Goal: Task Accomplishment & Management: Complete application form

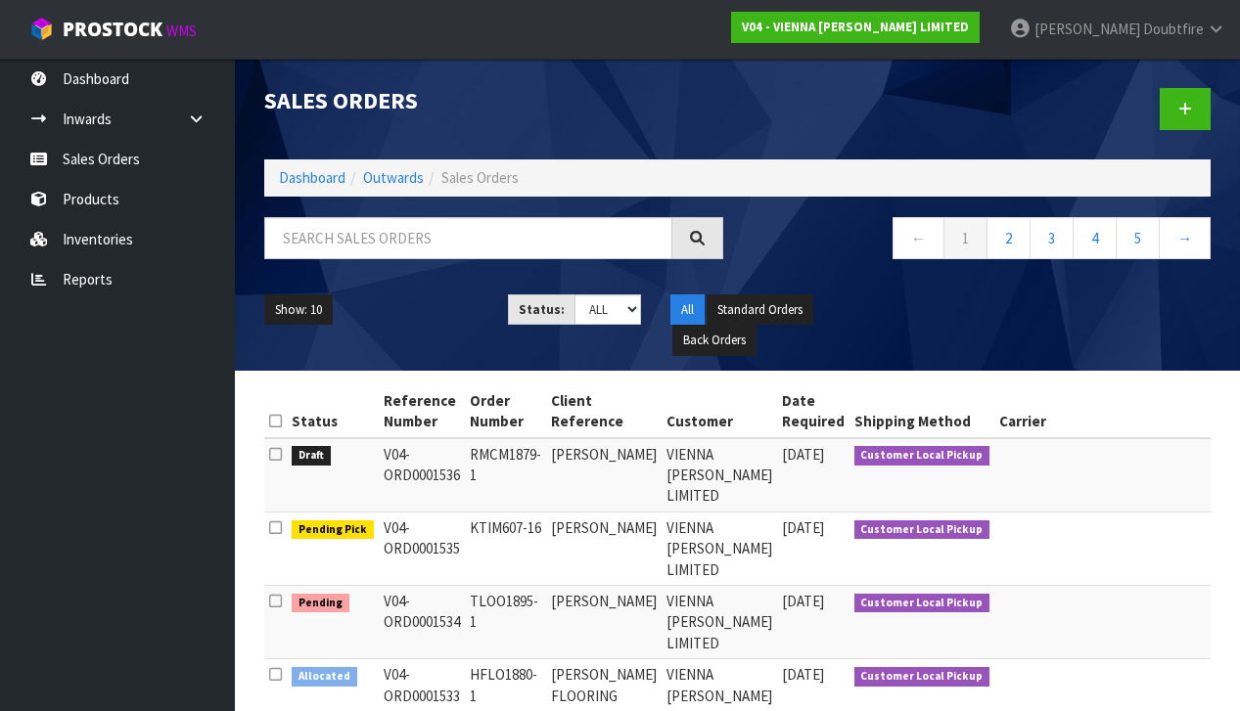
scroll to position [1, 0]
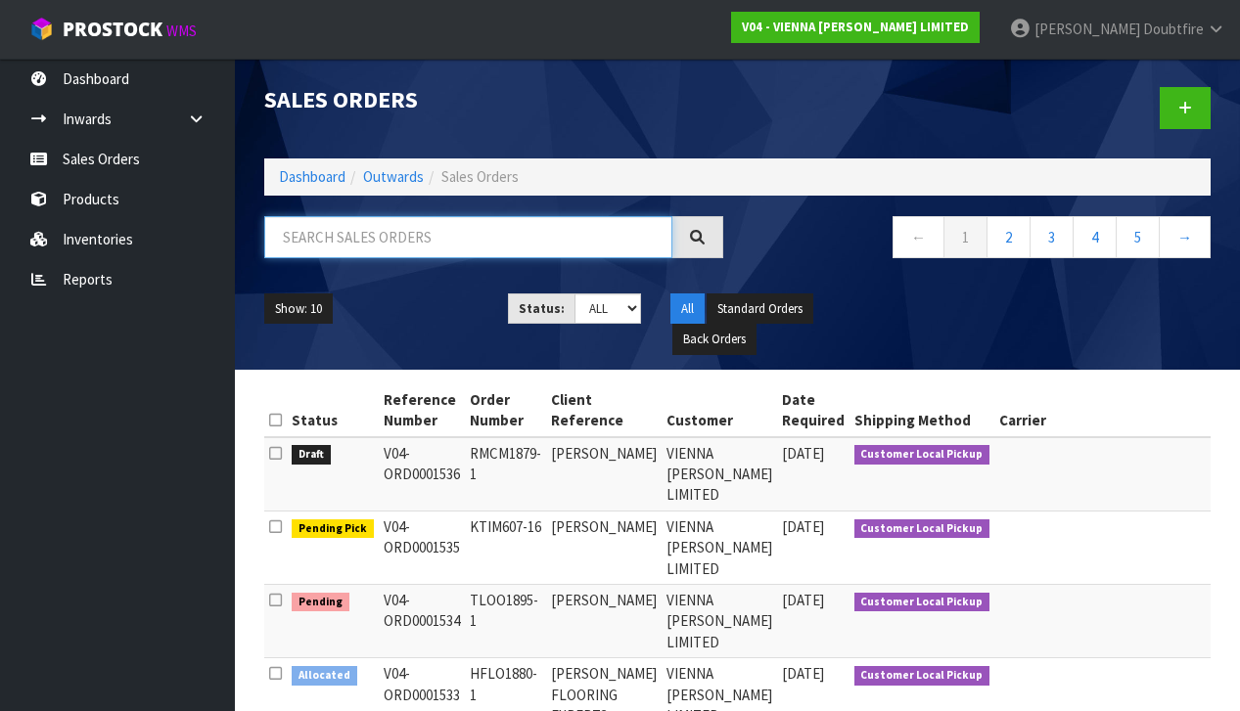
click at [338, 236] on input "text" at bounding box center [468, 237] width 408 height 42
type input "1512"
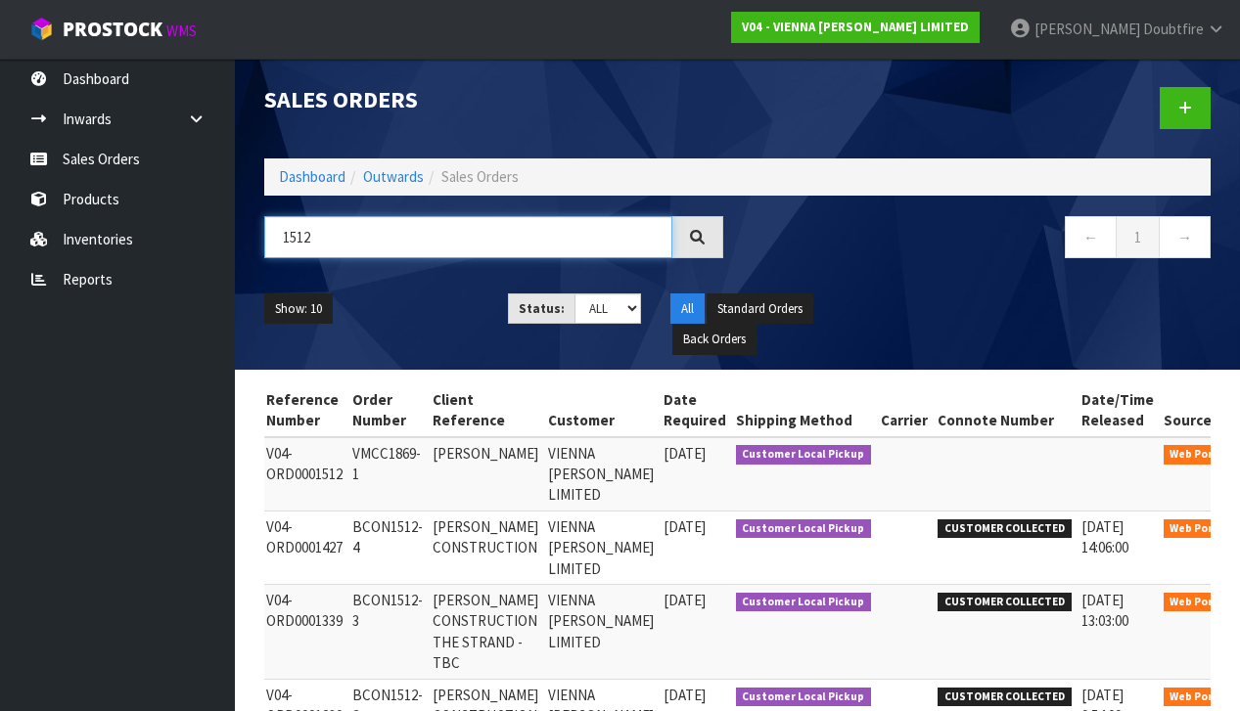
scroll to position [0, 123]
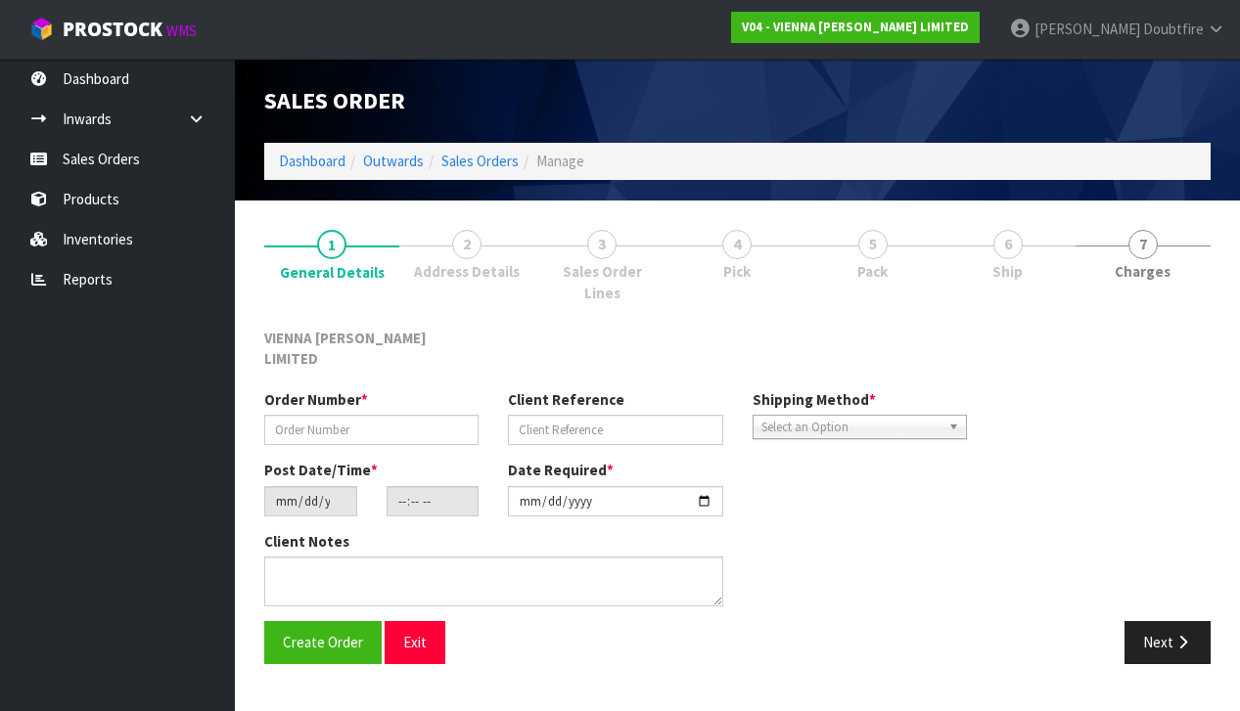
scroll to position [14, 0]
click at [1150, 621] on button "Next" at bounding box center [1167, 642] width 86 height 42
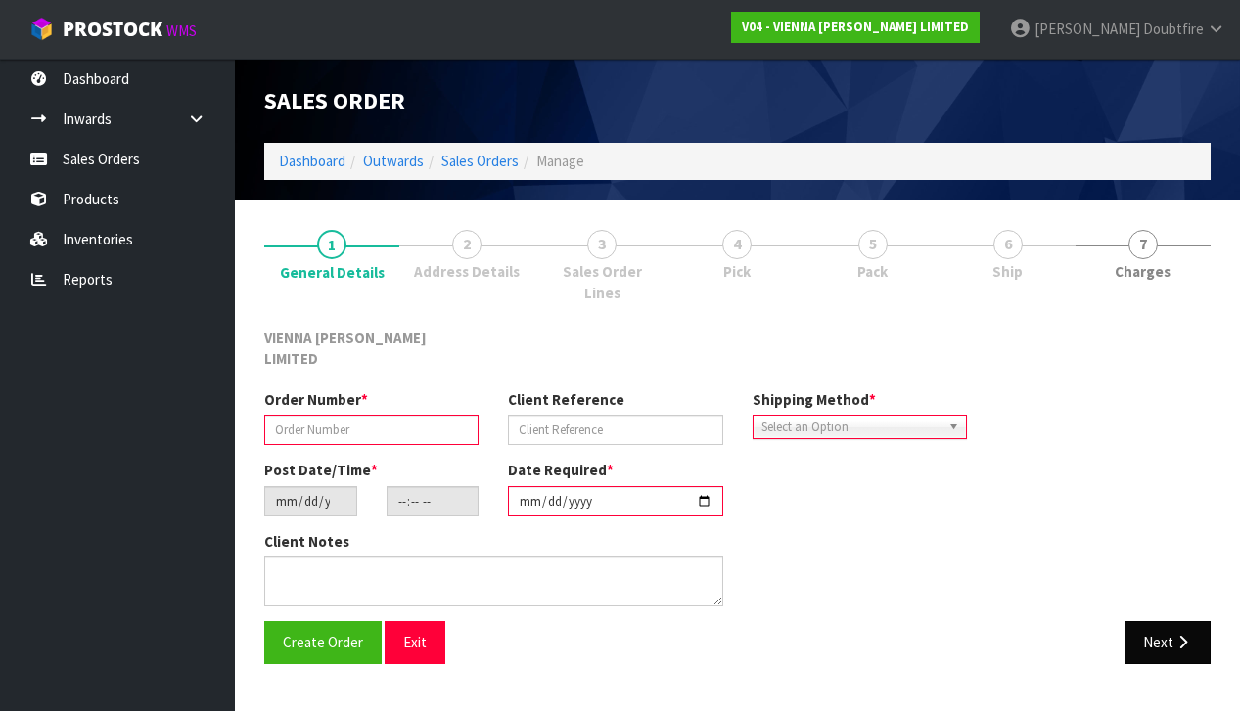
type input "VMCC1869-1"
type input "[PERSON_NAME]"
type input "[DATE]"
type input "15:42:00.000"
type input "[DATE]"
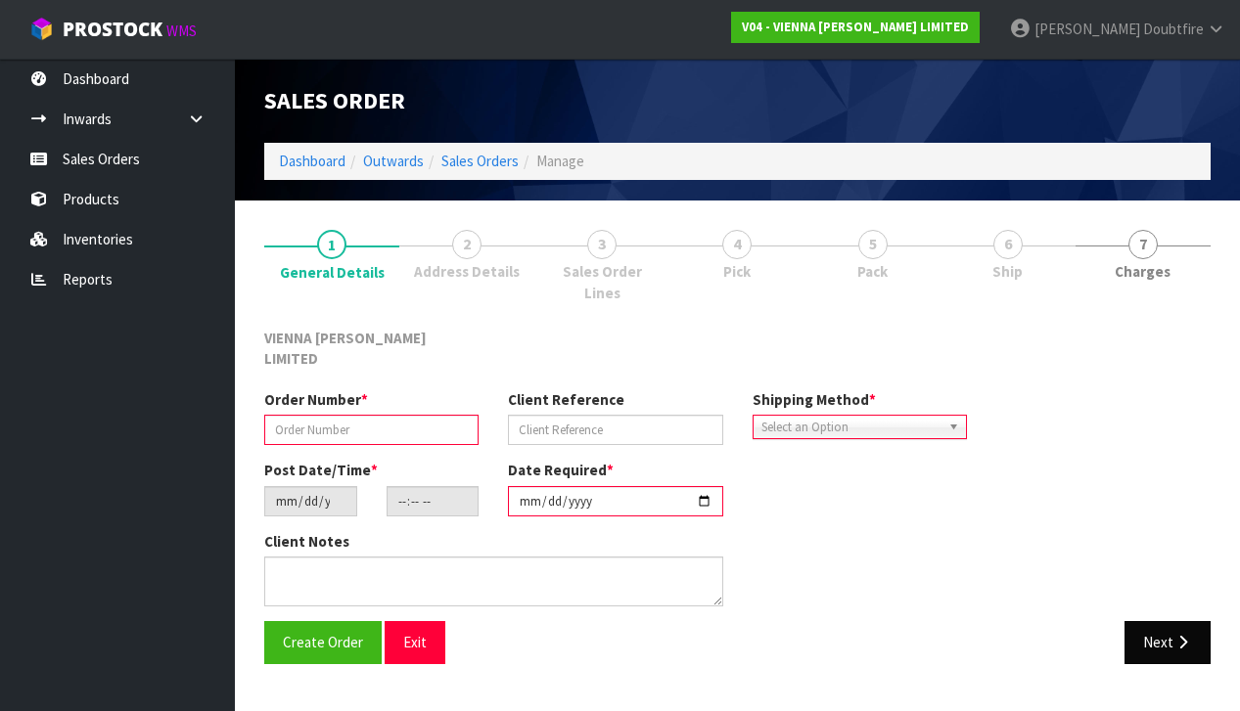
type textarea "LAMINATE ORDER"
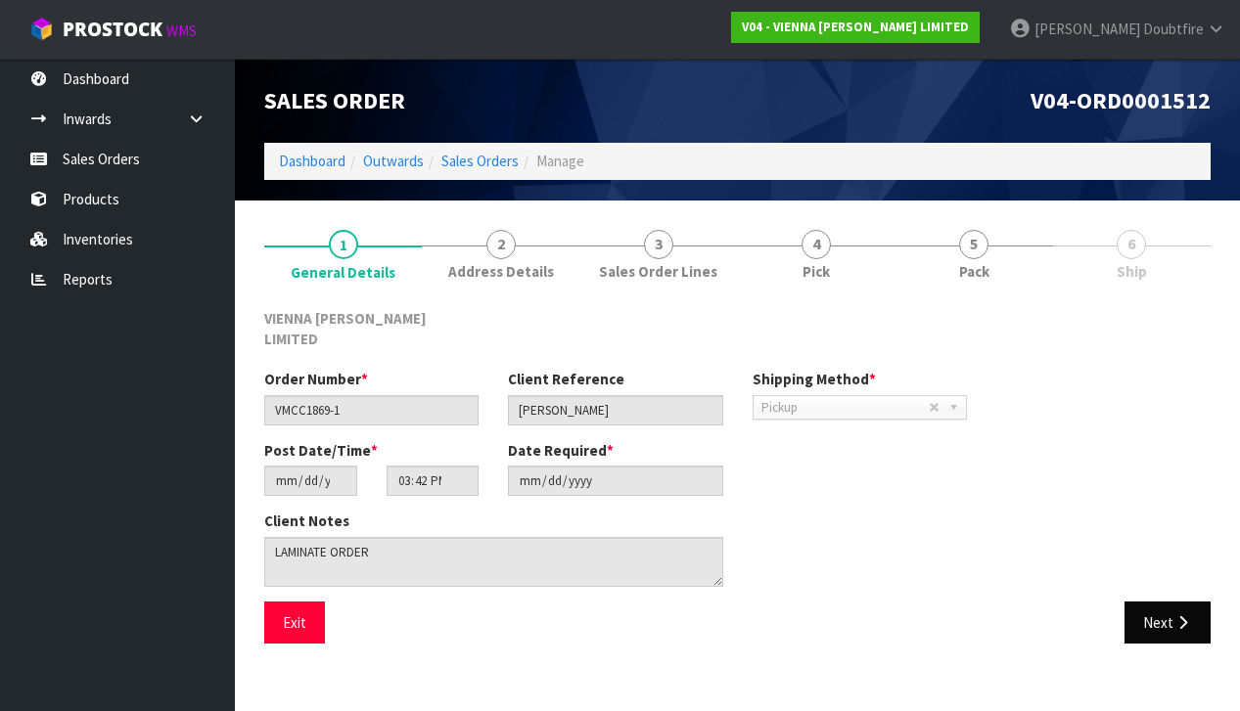
scroll to position [0, 0]
click at [1156, 602] on button "Next" at bounding box center [1167, 623] width 86 height 42
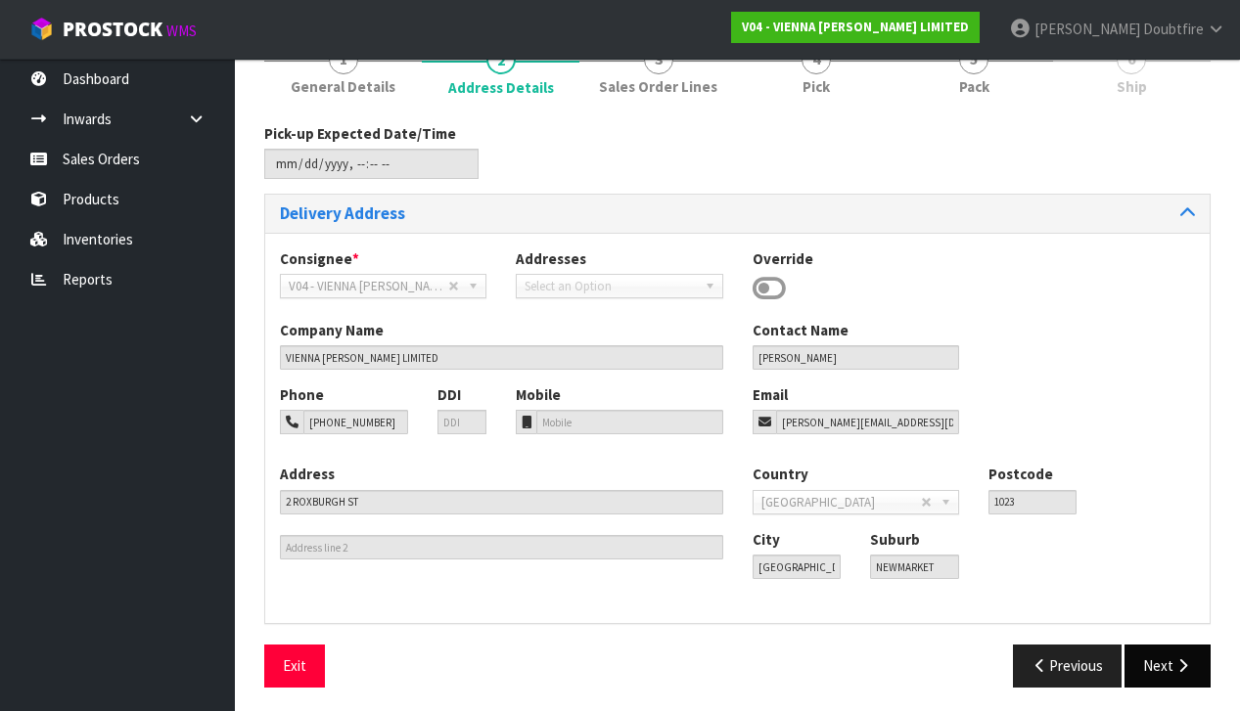
scroll to position [184, 0]
drag, startPoint x: 1161, startPoint y: 661, endPoint x: 1117, endPoint y: 651, distance: 45.3
click at [1161, 661] on button "Next" at bounding box center [1167, 667] width 86 height 42
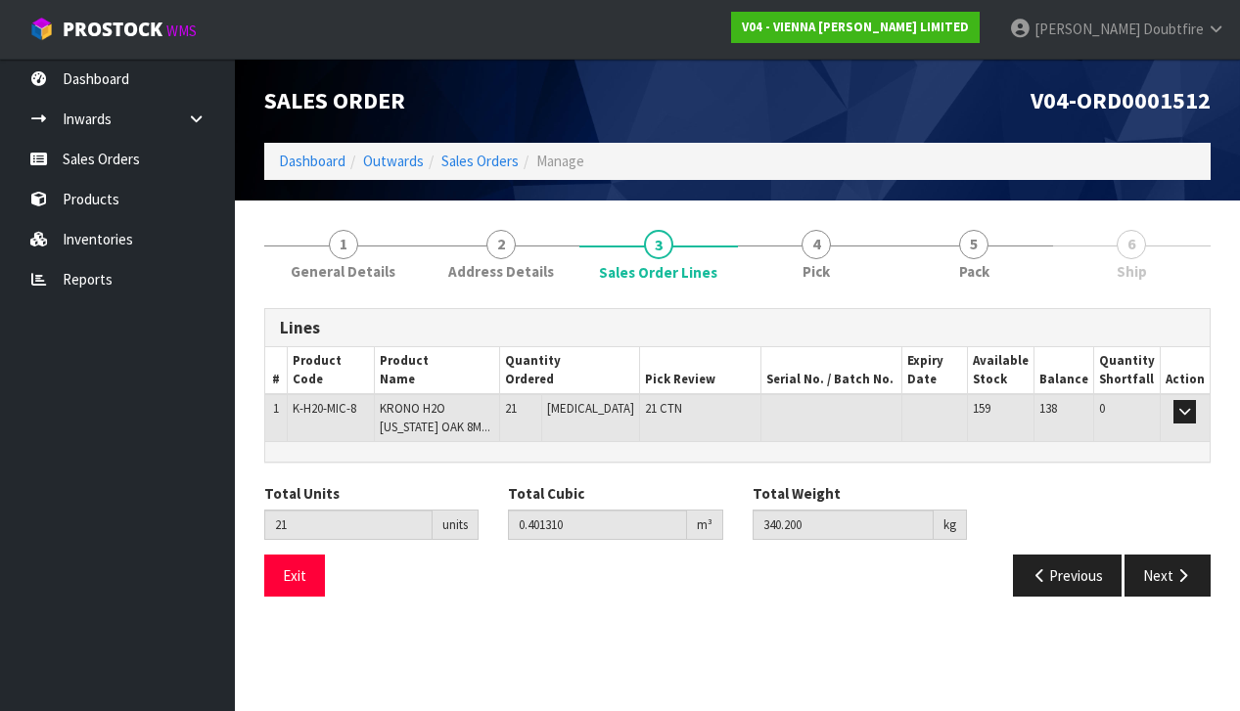
scroll to position [1, -1]
click at [446, 616] on section "1 General Details 2 Address Details 3 Sales Order Lines 4 Pick 5 Pack 6 Ship Li…" at bounding box center [737, 414] width 1005 height 427
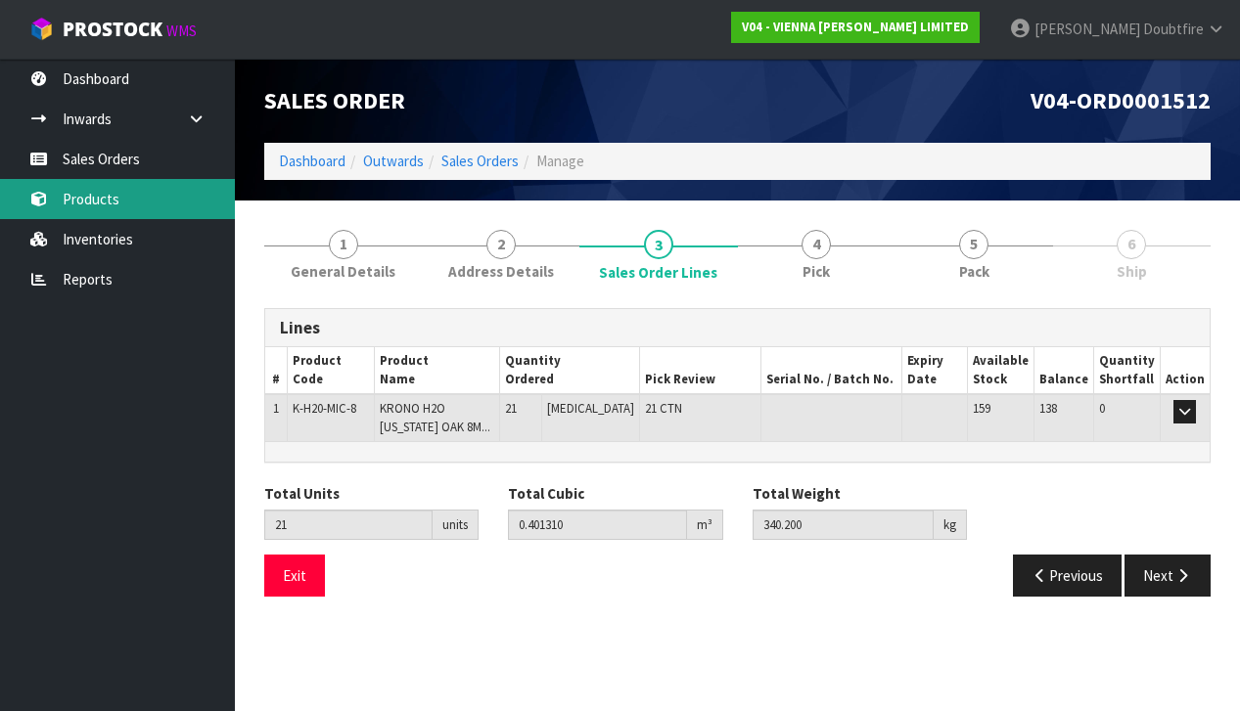
click at [108, 201] on link "Products" at bounding box center [117, 199] width 235 height 40
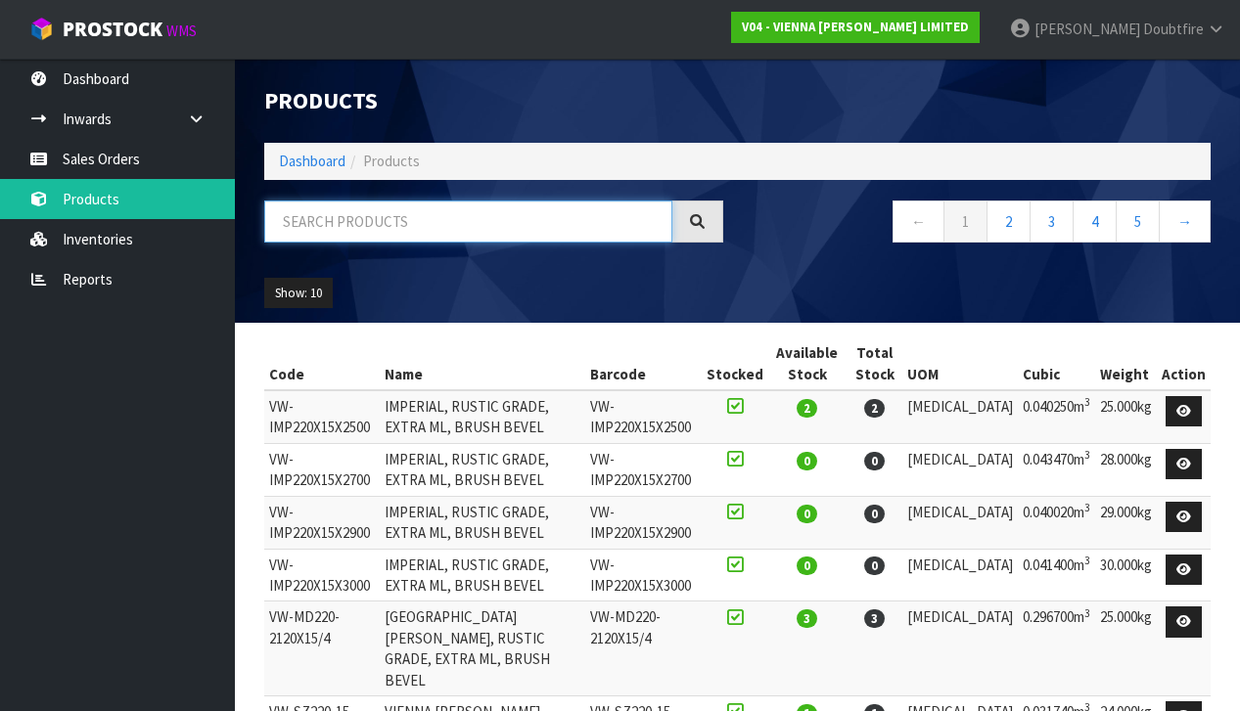
click at [350, 224] on input "text" at bounding box center [468, 222] width 408 height 42
type input "CASHMERE"
